Goal: Check status: Check status

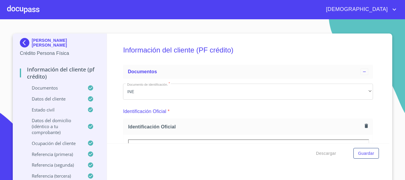
scroll to position [1395, 0]
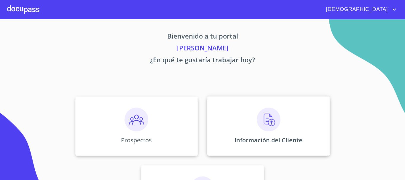
click at [261, 128] on img at bounding box center [269, 120] width 24 height 24
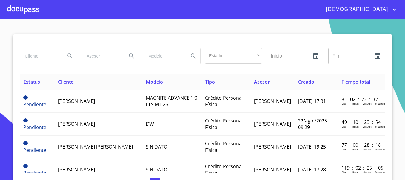
click at [34, 58] on input "search" at bounding box center [40, 56] width 40 height 16
type input "[PERSON_NAME]"
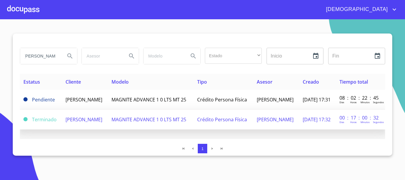
scroll to position [0, 0]
click at [106, 125] on td "[PERSON_NAME]" at bounding box center [85, 120] width 46 height 20
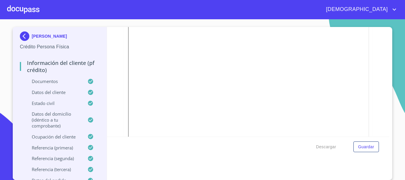
scroll to position [356, 0]
